Goal: Information Seeking & Learning: Learn about a topic

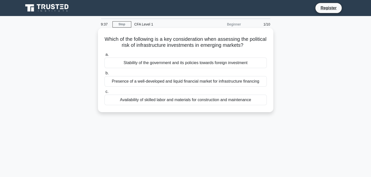
click at [150, 63] on div "Stability of the government and its policies towards foreign investment" at bounding box center [186, 63] width 162 height 11
click at [105, 56] on input "a. Stability of the government and its policies towards foreign investment" at bounding box center [105, 54] width 0 height 3
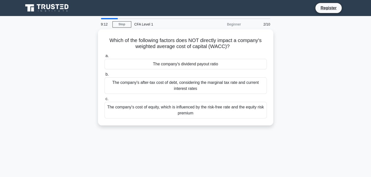
click at [150, 63] on div "The company's dividend payout ratio" at bounding box center [186, 64] width 162 height 11
click at [105, 58] on input "a. The company's dividend payout ratio" at bounding box center [105, 55] width 0 height 3
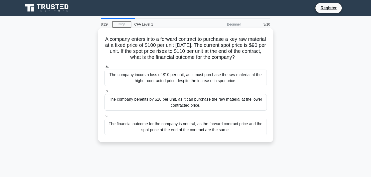
click at [164, 102] on div "The company benefits by $10 per unit, as it can purchase the raw material at th…" at bounding box center [186, 102] width 162 height 17
click at [105, 93] on input "b. The company benefits by $10 per unit, as it can purchase the raw material at…" at bounding box center [105, 91] width 0 height 3
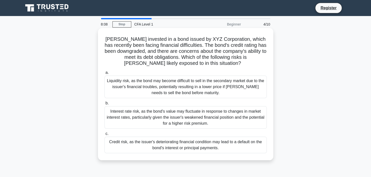
click at [153, 145] on div "Credit risk, as the issuer's deteriorating financial condition may lead to a de…" at bounding box center [186, 145] width 162 height 17
click at [105, 136] on input "c. Credit risk, as the issuer's deteriorating financial condition may lead to a…" at bounding box center [105, 133] width 0 height 3
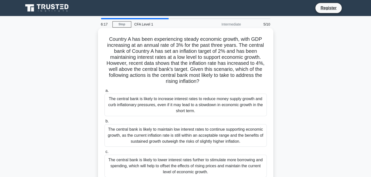
click at [138, 158] on div "The central bank is likely to lower interest rates further to stimulate more bo…" at bounding box center [186, 166] width 162 height 23
click at [105, 154] on input "c. The central bank is likely to lower interest rates further to stimulate more…" at bounding box center [105, 151] width 0 height 3
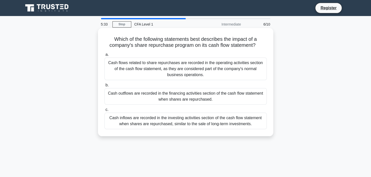
click at [177, 94] on div "Cash outflows are recorded in the financing activities section of the cash flow…" at bounding box center [186, 96] width 162 height 17
click at [105, 87] on input "b. Cash outflows are recorded in the financing activities section of the cash f…" at bounding box center [105, 85] width 0 height 3
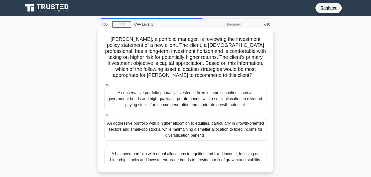
click at [174, 157] on div "A balanced portfolio with equal allocations to equities and fixed income, focus…" at bounding box center [186, 157] width 162 height 17
click at [105, 148] on input "c. A balanced portfolio with equal allocations to equities and fixed income, fo…" at bounding box center [105, 145] width 0 height 3
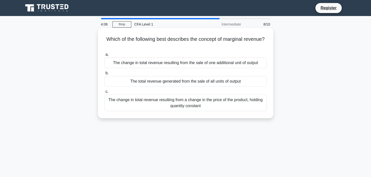
click at [198, 65] on div "The change in total revenue resulting from the sale of one additional unit of o…" at bounding box center [186, 63] width 162 height 11
click at [105, 56] on input "a. The change in total revenue resulting from the sale of one additional unit o…" at bounding box center [105, 54] width 0 height 3
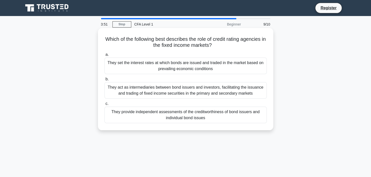
click at [180, 112] on div "They provide independent assessments of the creditworthiness of bond issuers an…" at bounding box center [186, 115] width 162 height 17
click at [105, 106] on input "c. They provide independent assessments of the creditworthiness of bond issuers…" at bounding box center [105, 103] width 0 height 3
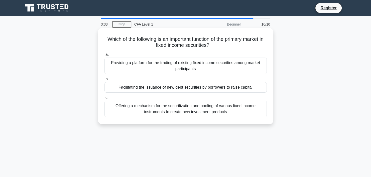
click at [191, 91] on div "Facilitating the issuance of new debt securities by borrowers to raise capital" at bounding box center [186, 87] width 162 height 11
click at [105, 81] on input "b. Facilitating the issuance of new debt securities by borrowers to raise capit…" at bounding box center [105, 79] width 0 height 3
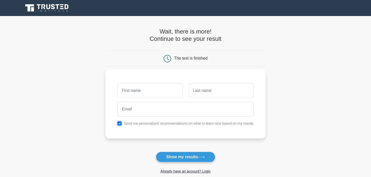
click at [121, 125] on input "checkbox" at bounding box center [120, 124] width 4 height 4
checkbox input "false"
click at [171, 153] on button "Show my results" at bounding box center [185, 157] width 59 height 11
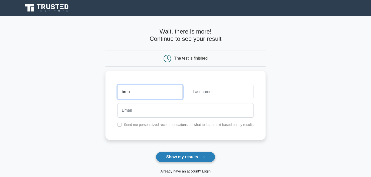
type input "bruh"
click at [185, 156] on button "Show my results" at bounding box center [185, 157] width 59 height 11
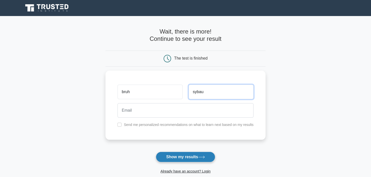
type input "sybau"
click at [197, 153] on button "Show my results" at bounding box center [185, 157] width 59 height 11
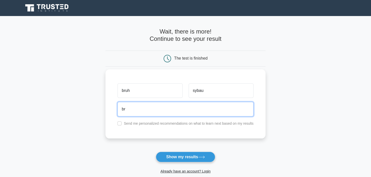
type input "b"
type input "woken123enigma@gmail.com"
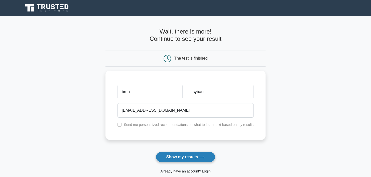
click at [179, 157] on button "Show my results" at bounding box center [185, 157] width 59 height 11
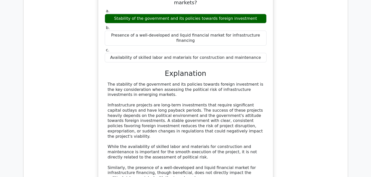
scroll to position [577, 0]
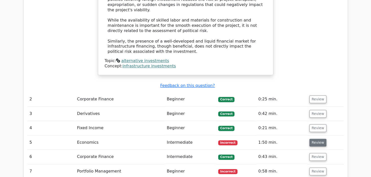
click at [311, 139] on button "Review" at bounding box center [318, 143] width 17 height 8
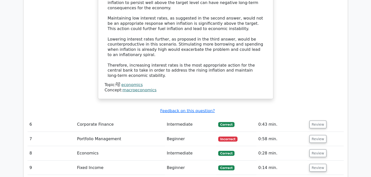
scroll to position [928, 0]
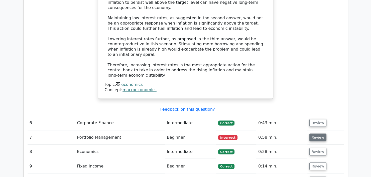
click at [318, 134] on button "Review" at bounding box center [318, 138] width 17 height 8
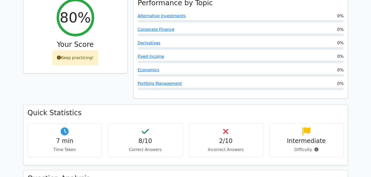
scroll to position [201, 0]
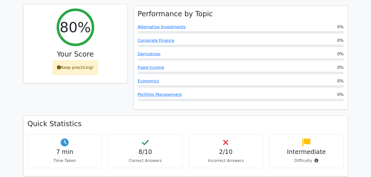
click at [91, 52] on div "80% Your Score Keep practicing!" at bounding box center [76, 44] width 104 height 79
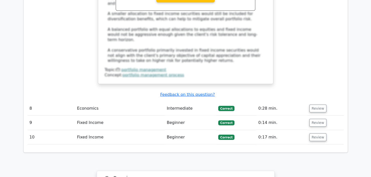
scroll to position [1379, 0]
